Goal: Book appointment/travel/reservation

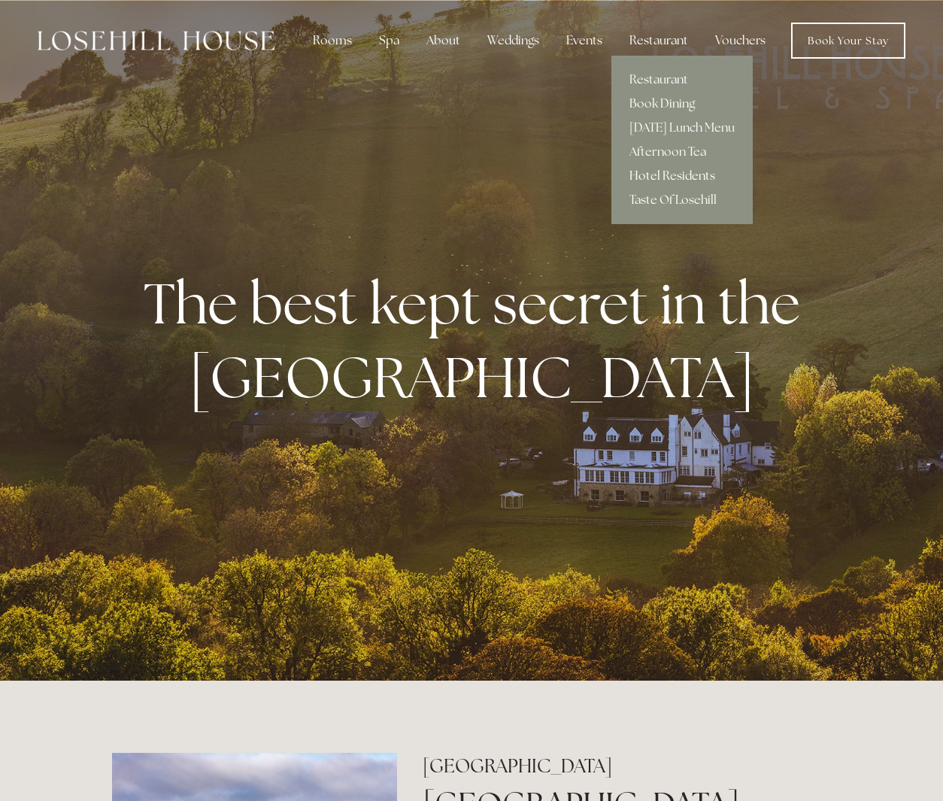
click at [659, 175] on link "Hotel Residents" at bounding box center [681, 176] width 141 height 24
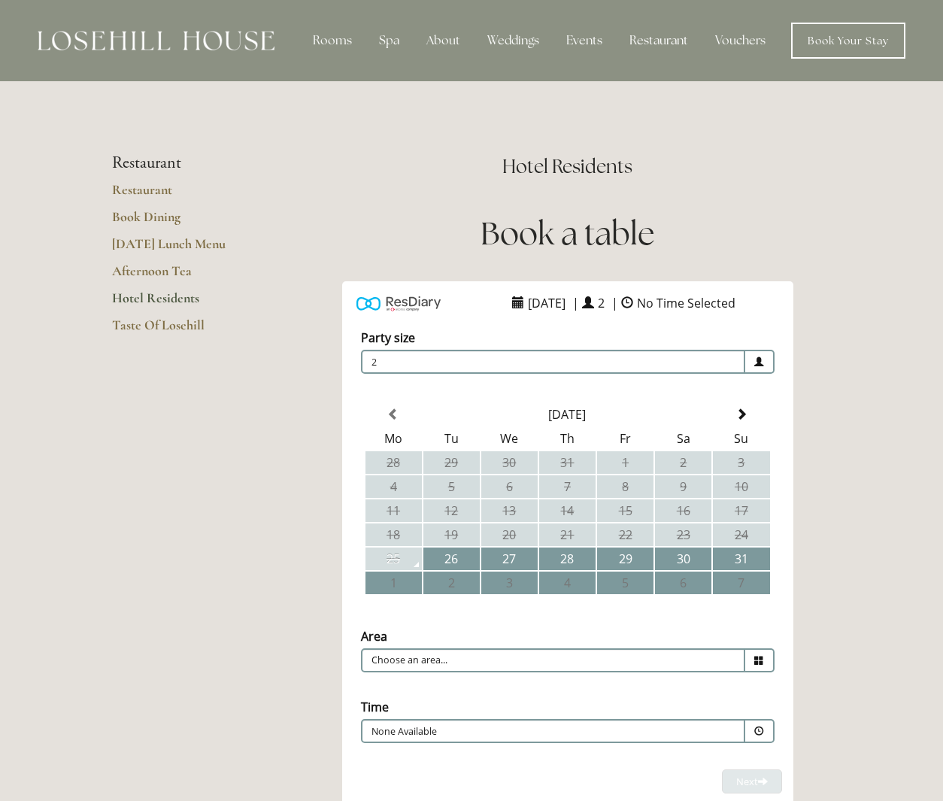
scroll to position [1, 0]
click at [162, 216] on link "Book Dining" at bounding box center [184, 220] width 144 height 27
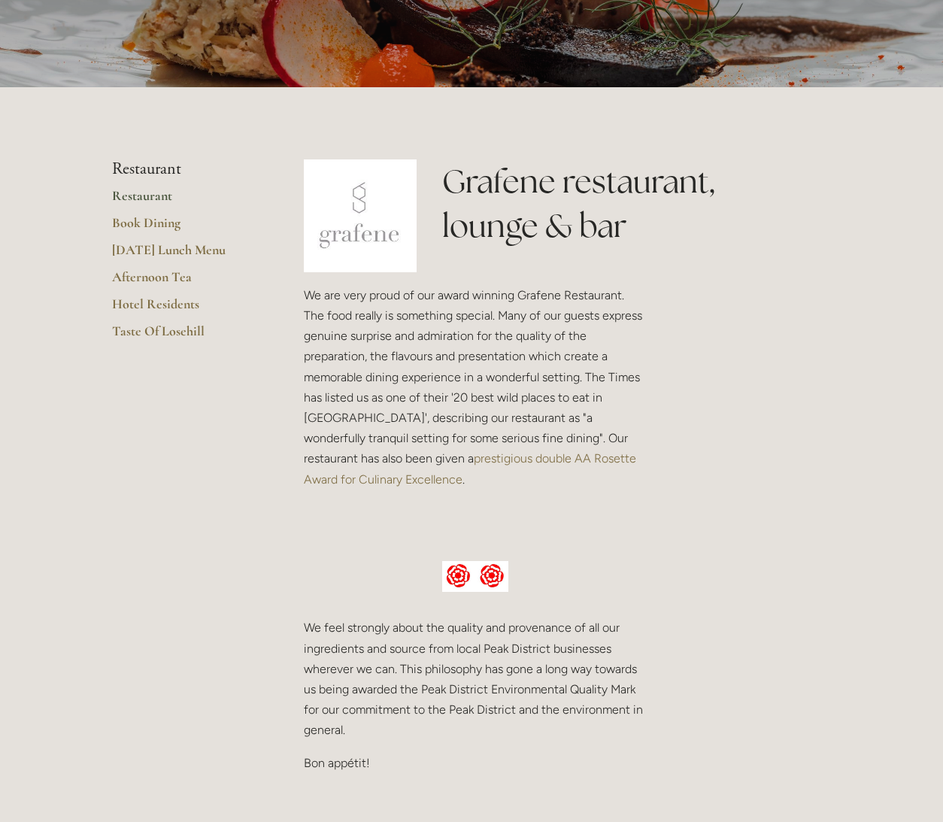
scroll to position [227, 0]
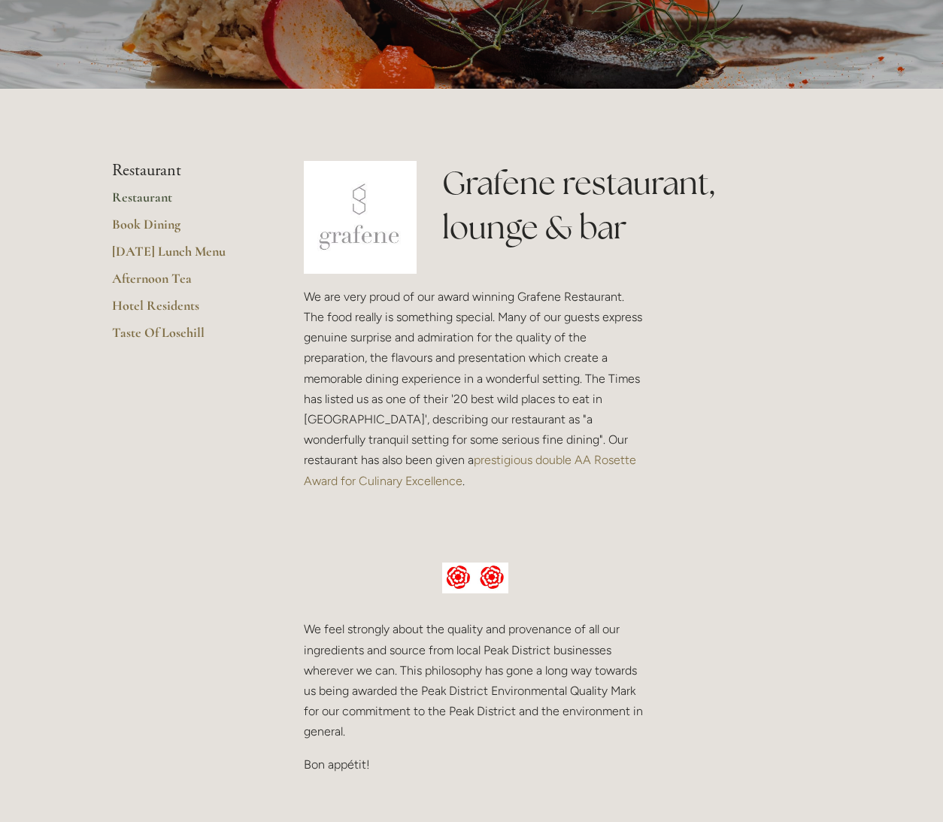
click at [142, 197] on link "Restaurant" at bounding box center [184, 202] width 144 height 27
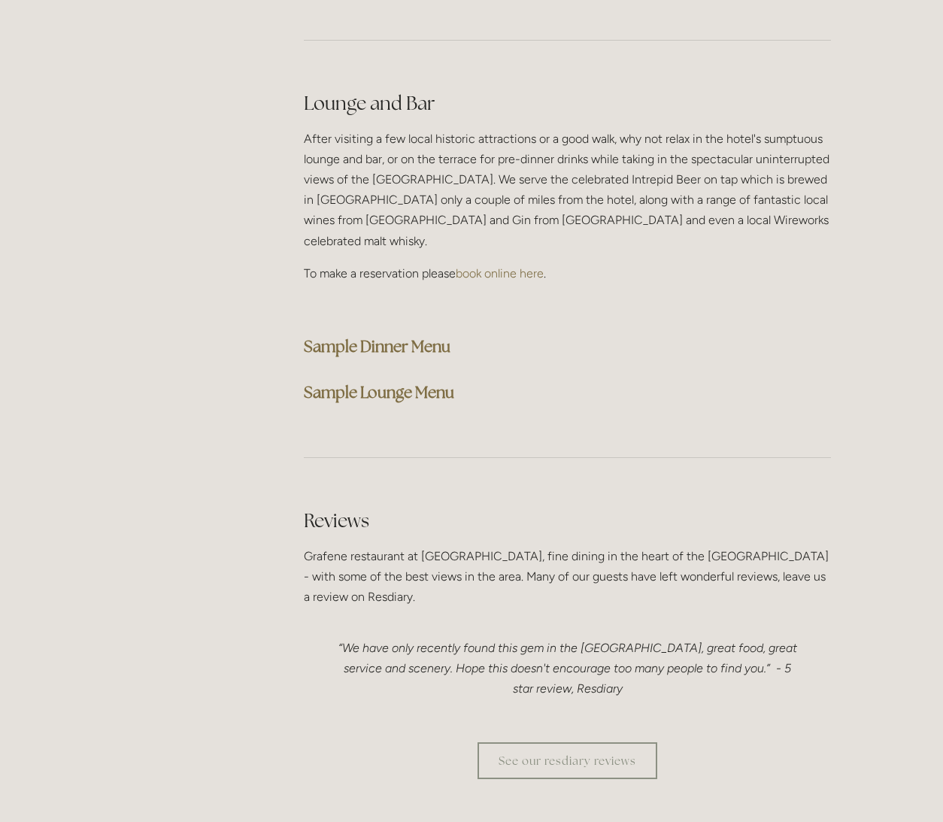
scroll to position [3756, 0]
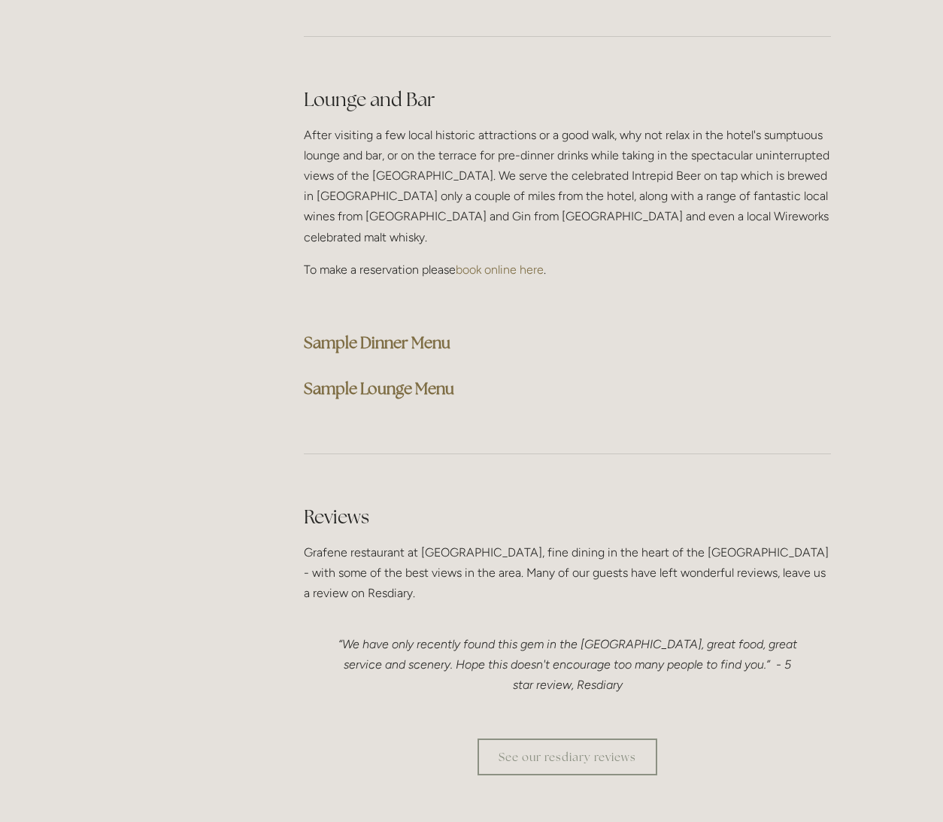
click at [368, 332] on strong "Sample Dinner Menu" at bounding box center [377, 342] width 147 height 20
click at [380, 378] on strong "Sample Lounge Menu" at bounding box center [379, 388] width 150 height 20
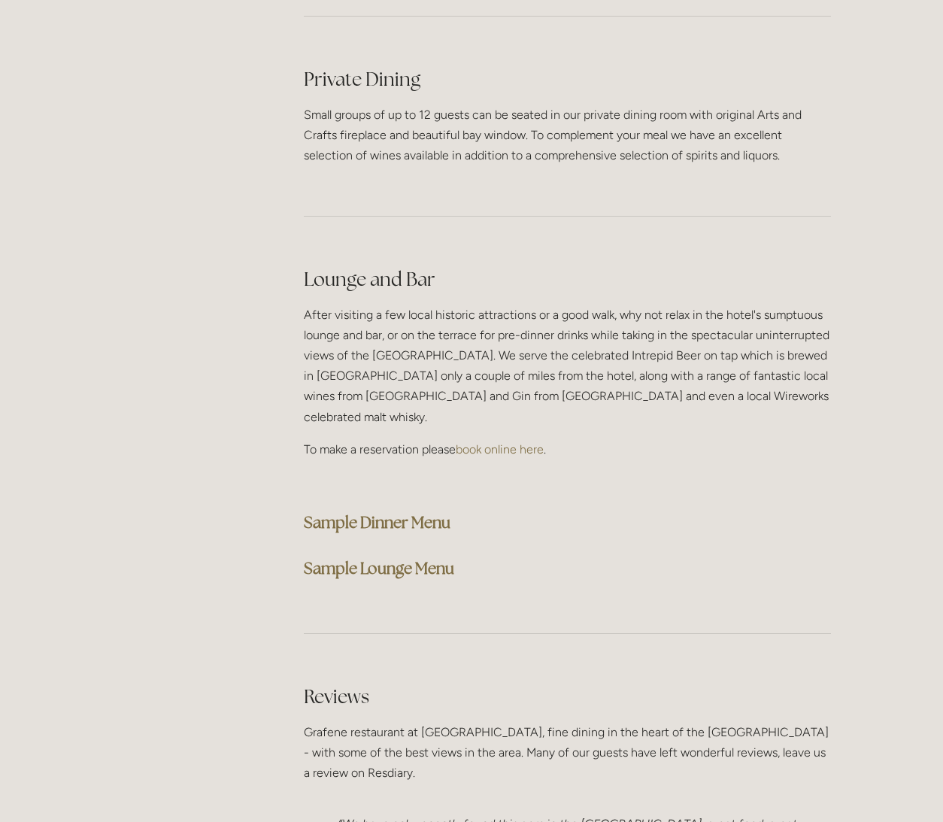
scroll to position [3559, 0]
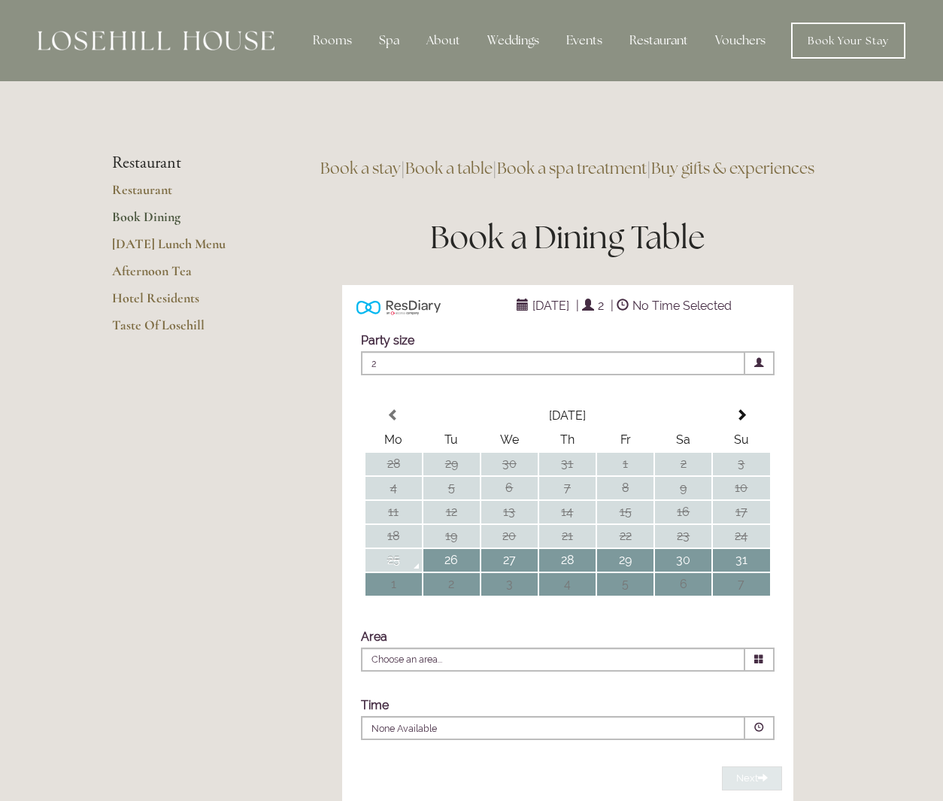
click at [162, 216] on link "Book Dining" at bounding box center [184, 221] width 144 height 27
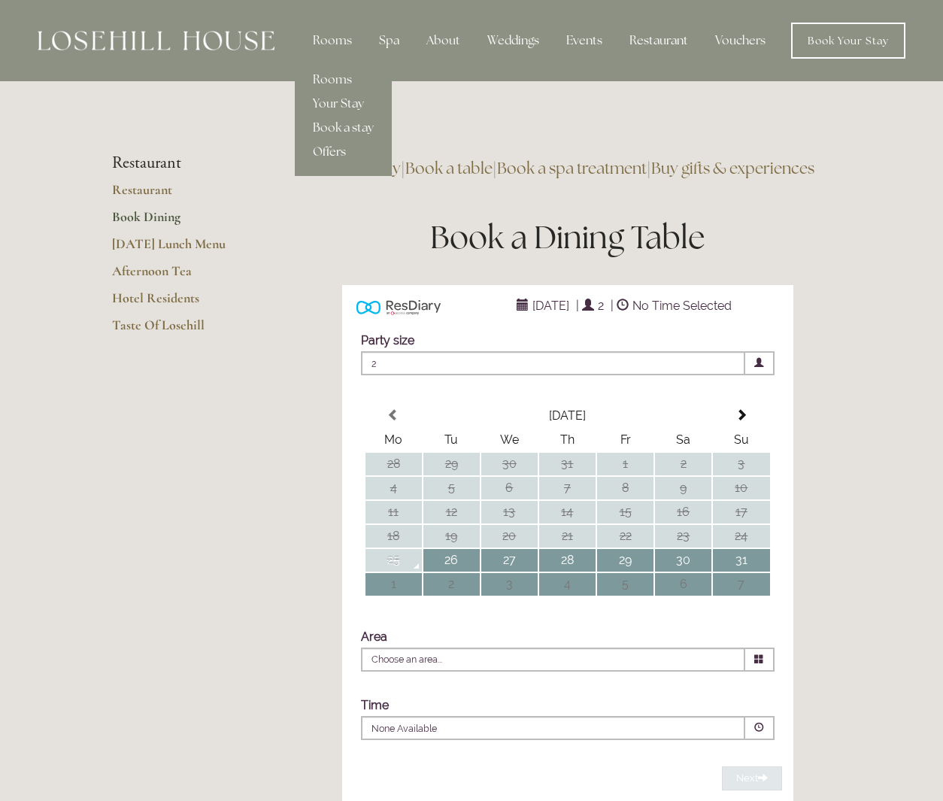
click at [344, 151] on link "Offers" at bounding box center [343, 152] width 97 height 24
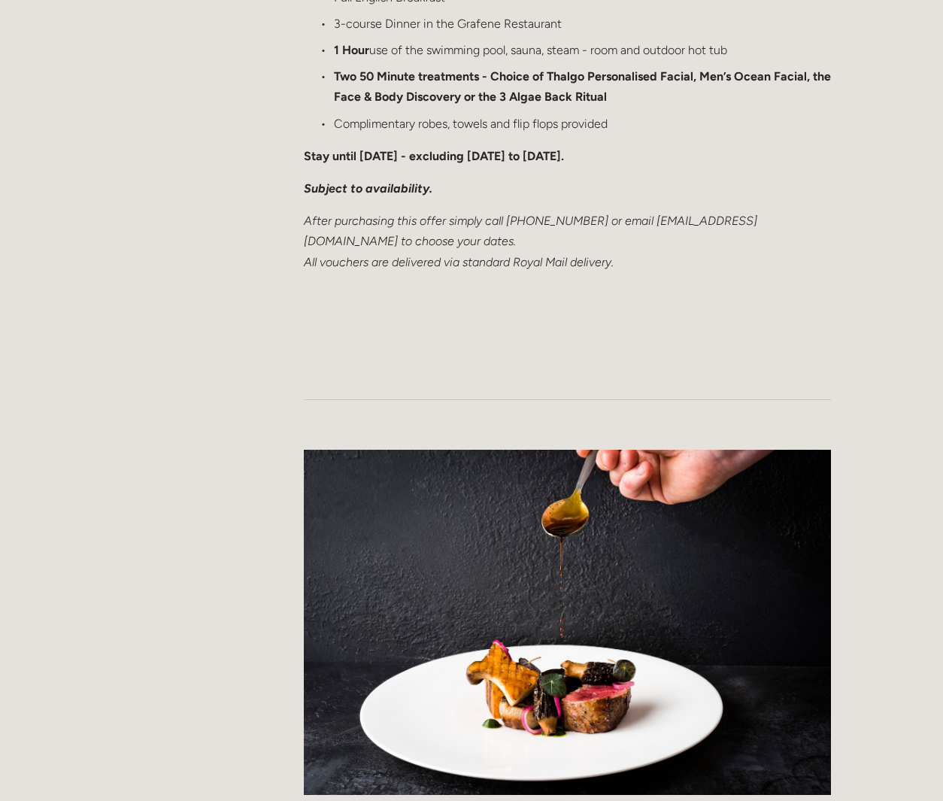
scroll to position [2027, 0]
